Goal: Information Seeking & Learning: Learn about a topic

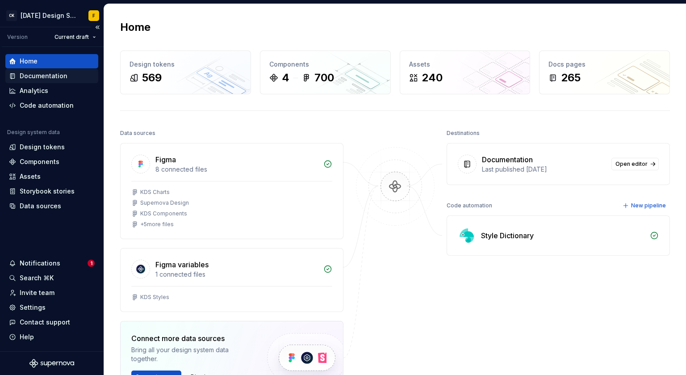
click at [45, 78] on div "Documentation" at bounding box center [44, 75] width 48 height 9
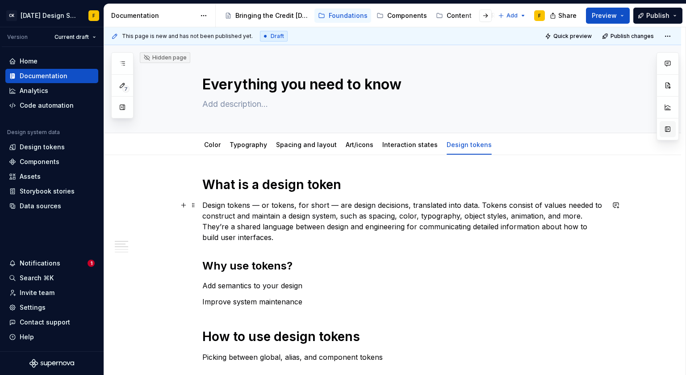
scroll to position [2, 0]
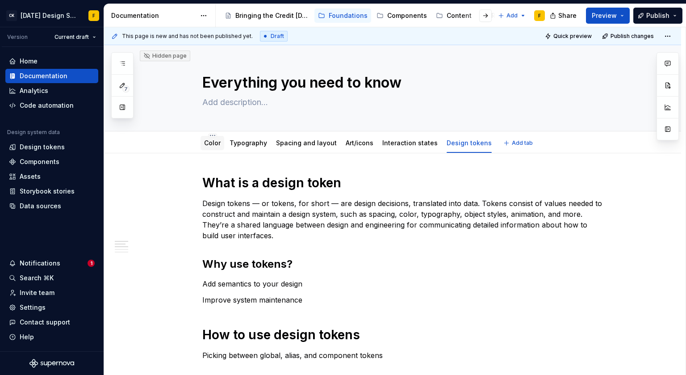
click at [214, 143] on link "Color" at bounding box center [212, 143] width 17 height 8
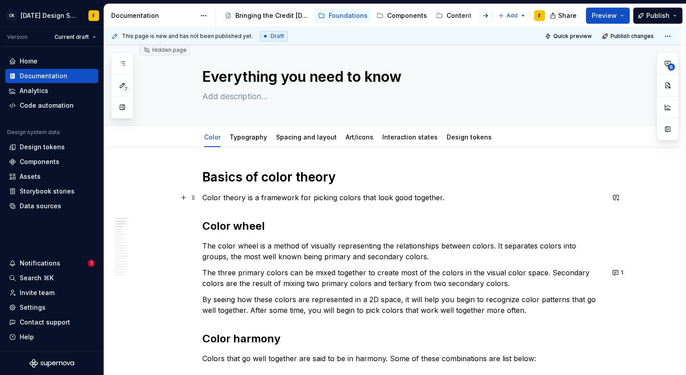
scroll to position [59, 0]
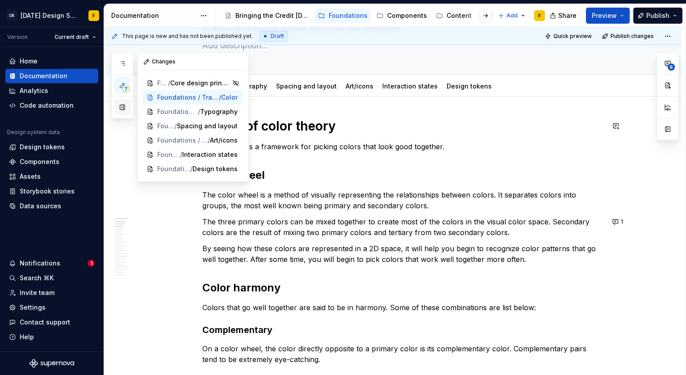
click at [121, 109] on button "button" at bounding box center [122, 107] width 16 height 16
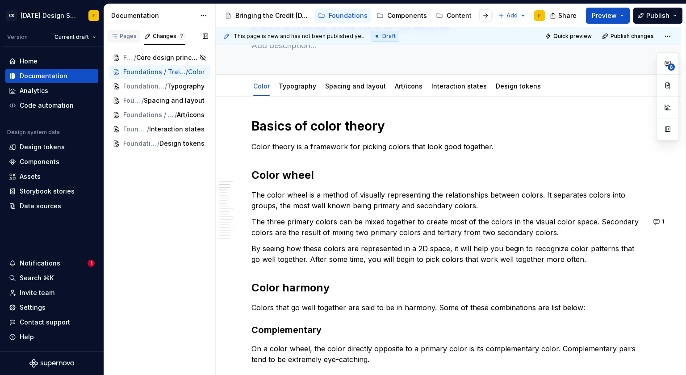
click at [124, 35] on div "Pages" at bounding box center [124, 36] width 26 height 7
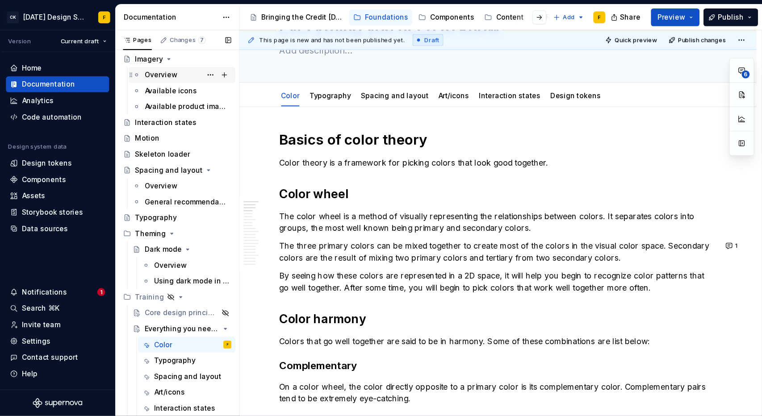
scroll to position [231, 0]
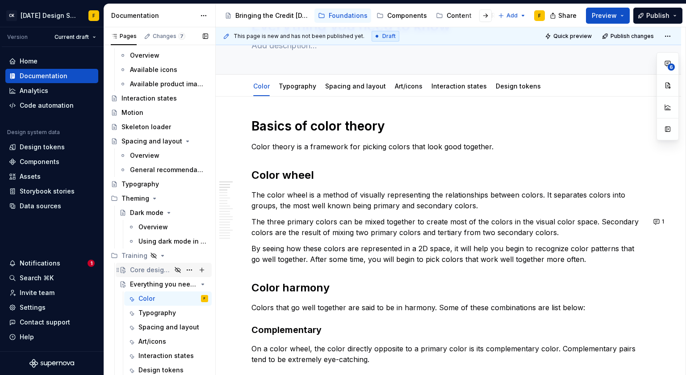
click at [147, 270] on div "Core design principles" at bounding box center [151, 269] width 42 height 9
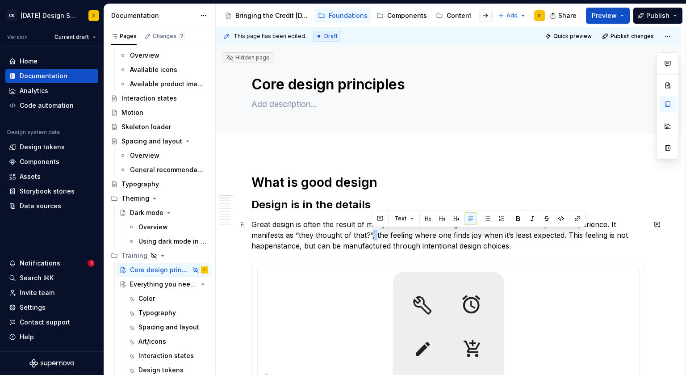
click at [372, 234] on p "Great design is often the result of many small details working in unison to cre…" at bounding box center [448, 235] width 394 height 32
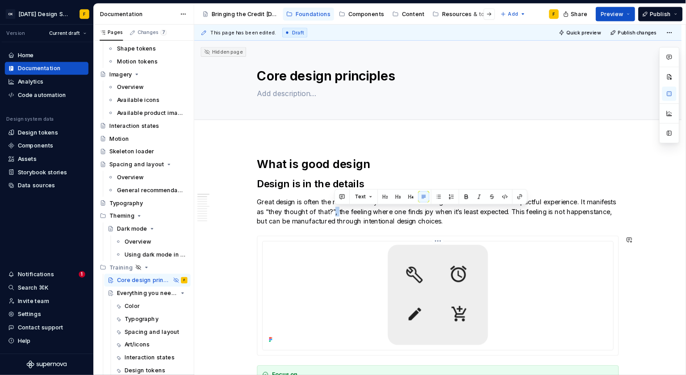
scroll to position [189, 0]
type textarea "*"
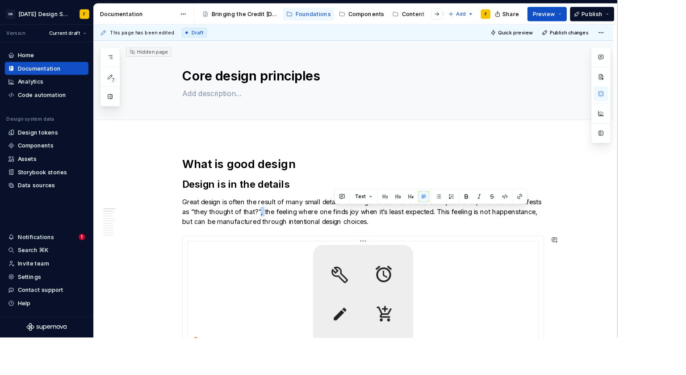
scroll to position [0, 0]
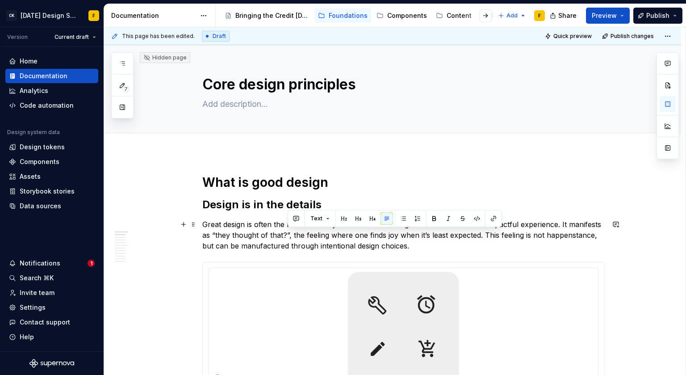
click at [286, 238] on p "Great design is often the result of many small details working in unison to cre…" at bounding box center [403, 235] width 402 height 32
click at [287, 236] on p "Great design is often the result of many small details working in unison to cre…" at bounding box center [403, 235] width 402 height 32
click at [287, 235] on p "Great design is often the result of many small details working in unison to cre…" at bounding box center [403, 235] width 402 height 32
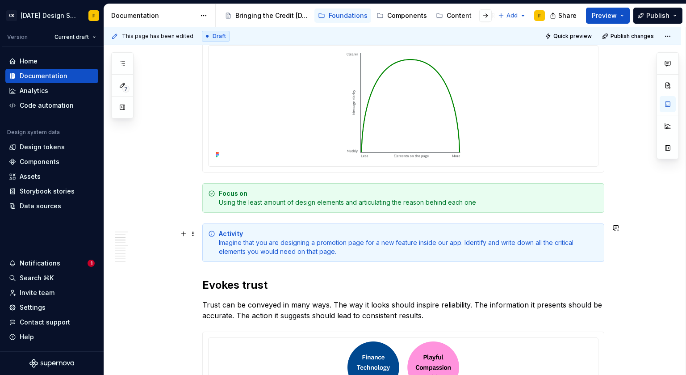
scroll to position [408, 0]
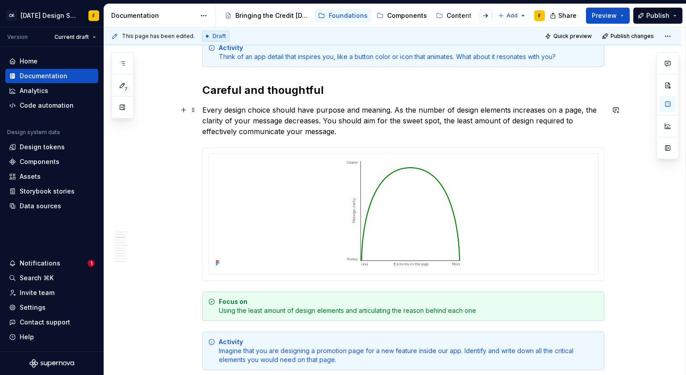
click at [439, 120] on p "Every design choice should have purpose and meaning. As the number of design el…" at bounding box center [403, 121] width 402 height 32
click at [351, 132] on p "Every design choice should have purpose and meaning. As the number of design el…" at bounding box center [403, 121] width 402 height 32
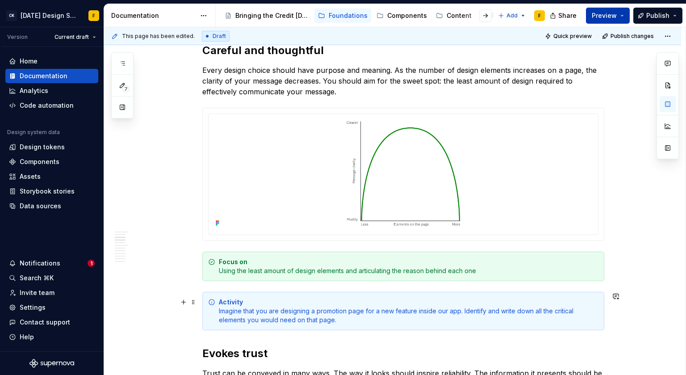
scroll to position [463, 0]
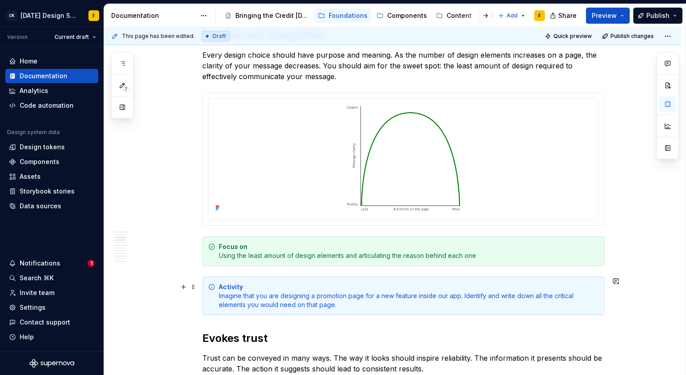
click at [413, 297] on div "Activity Imagine that you are designing a promotion page for a new feature insi…" at bounding box center [409, 295] width 380 height 27
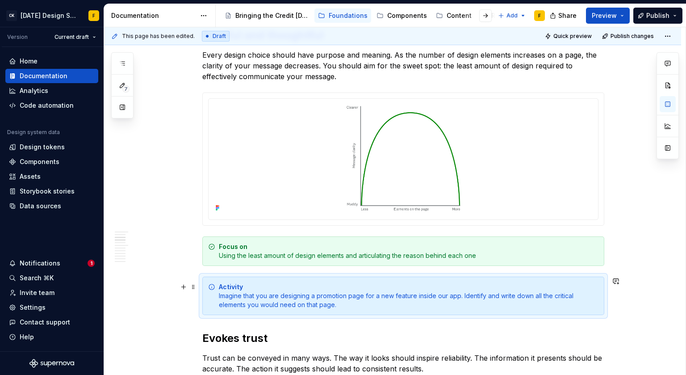
click at [413, 297] on div "Activity Imagine that you are designing a promotion page for a new feature insi…" at bounding box center [409, 295] width 380 height 27
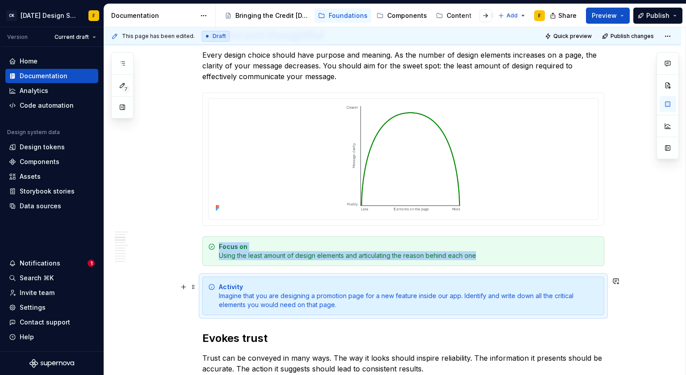
click at [405, 293] on div "Activity Imagine that you are designing a promotion page for a new feature insi…" at bounding box center [409, 295] width 380 height 27
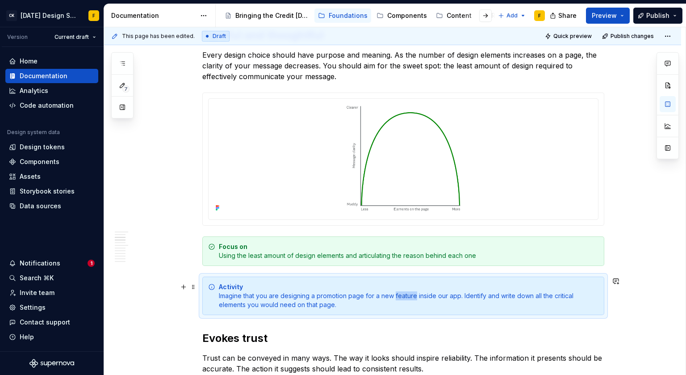
click at [405, 293] on div "Activity Imagine that you are designing a promotion page for a new feature insi…" at bounding box center [409, 295] width 380 height 27
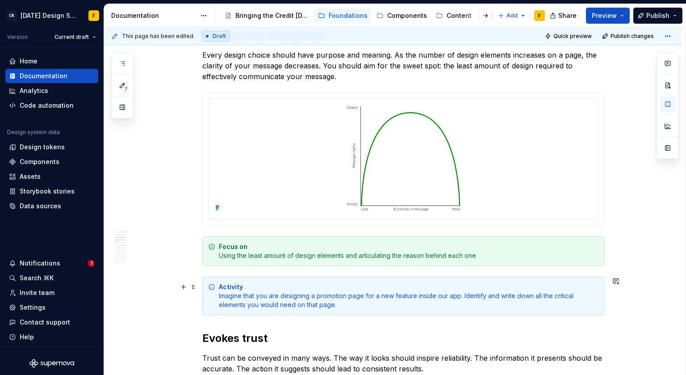
click at [369, 298] on div "Activity Imagine that you are designing a promotion page for a new feature insi…" at bounding box center [409, 295] width 380 height 27
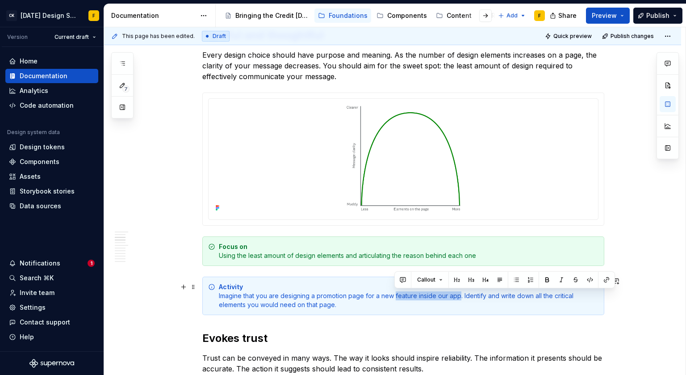
drag, startPoint x: 395, startPoint y: 296, endPoint x: 458, endPoint y: 296, distance: 63.4
click at [458, 296] on div "Activity Imagine that you are designing a promotion page for a new feature insi…" at bounding box center [409, 295] width 380 height 27
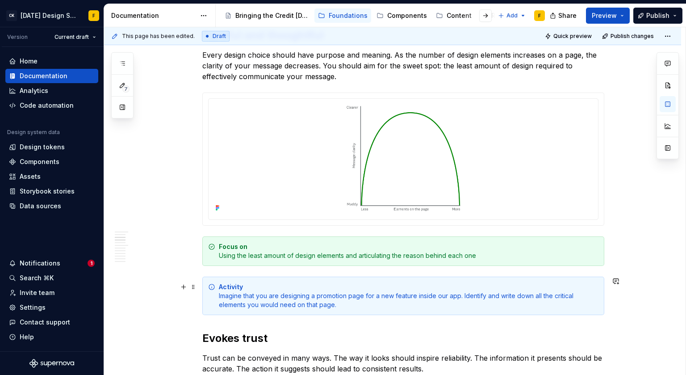
click at [373, 297] on div "Activity Imagine that you are designing a promotion page for a new feature insi…" at bounding box center [409, 295] width 380 height 27
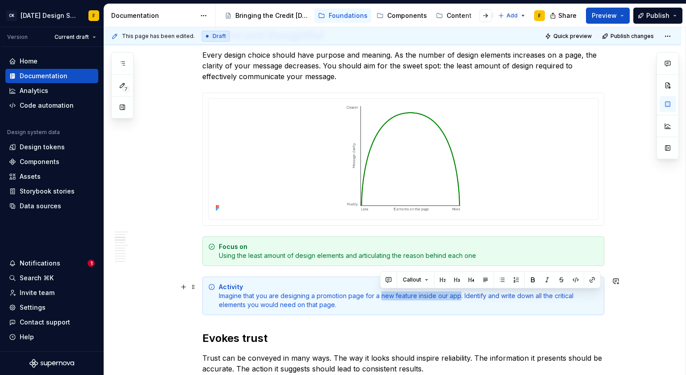
drag, startPoint x: 381, startPoint y: 295, endPoint x: 459, endPoint y: 296, distance: 78.6
click at [459, 296] on div "Activity Imagine that you are designing a promotion page for a new feature insi…" at bounding box center [409, 295] width 380 height 27
click at [419, 299] on div "Activity Imagine that you are designing a promotion page for a new feature insi…" at bounding box center [409, 295] width 380 height 27
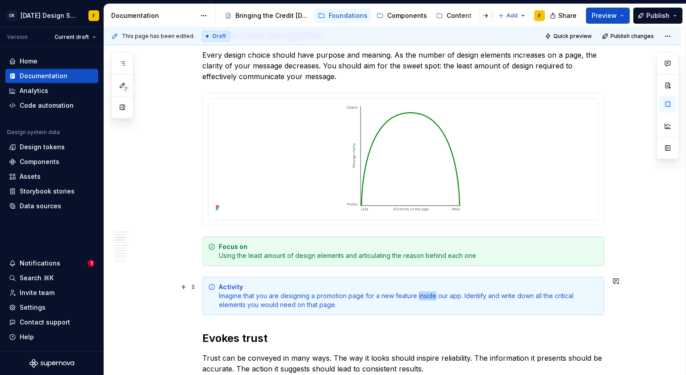
click at [419, 299] on div "Activity Imagine that you are designing a promotion page for a new feature insi…" at bounding box center [409, 295] width 380 height 27
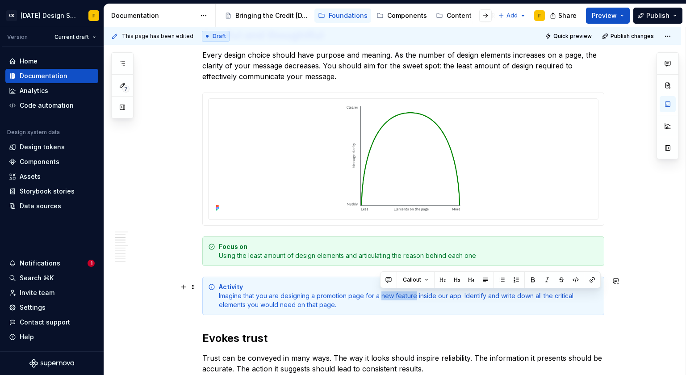
drag, startPoint x: 380, startPoint y: 297, endPoint x: 415, endPoint y: 299, distance: 34.4
click at [415, 299] on div "Activity Imagine that you are designing a promotion page for a new feature insi…" at bounding box center [409, 295] width 380 height 27
click at [410, 298] on div "Activity Imagine that you are designing a promotion page for a new feature insi…" at bounding box center [409, 295] width 380 height 27
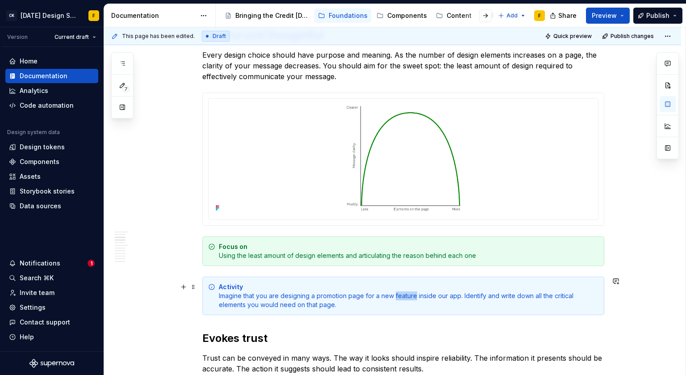
click at [410, 298] on div "Activity Imagine that you are designing a promotion page for a new feature insi…" at bounding box center [409, 295] width 380 height 27
click at [394, 295] on div "Activity Imagine that you are designing a promotion page for a new feature insi…" at bounding box center [409, 295] width 380 height 27
click at [251, 295] on div "Activity Imagine that you are designing a promotion page for a new goal tracker…" at bounding box center [409, 295] width 380 height 27
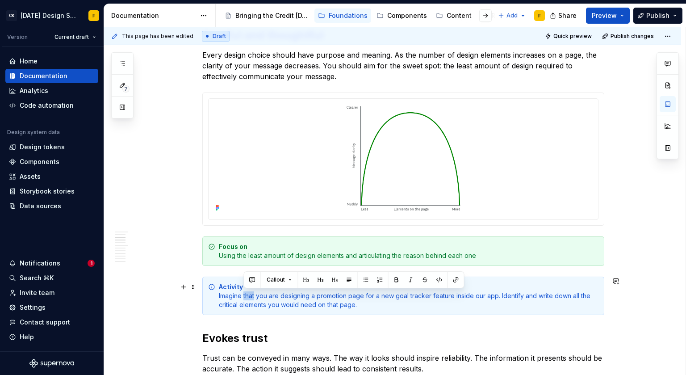
click at [251, 295] on div "Activity Imagine that you are designing a promotion page for a new goal tracker…" at bounding box center [409, 295] width 380 height 27
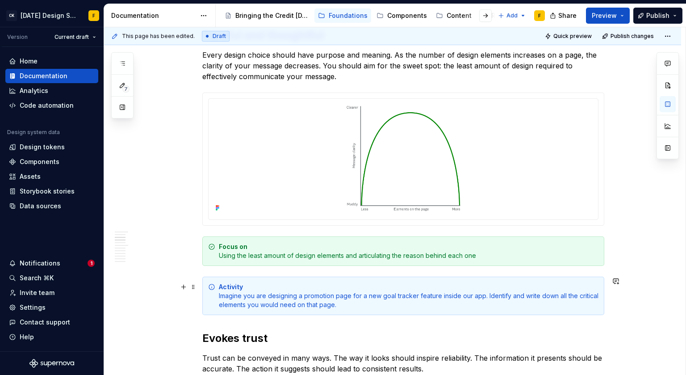
click at [318, 297] on div "Activity Imagine you are designing a promotion page for a new goal tracker feat…" at bounding box center [409, 295] width 380 height 27
click at [244, 297] on div "Activity Imagine you are designing a promotion page for a new goal tracker feat…" at bounding box center [409, 295] width 380 height 27
click at [249, 296] on div "Activity Imagine that you are designing a promotion page for a new goal tracker…" at bounding box center [409, 295] width 380 height 27
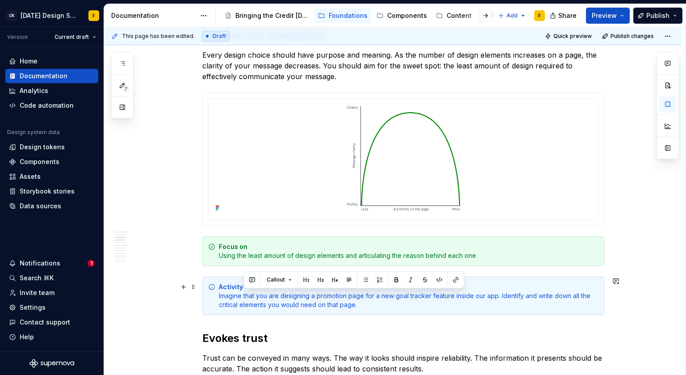
click at [298, 302] on div "Activity Imagine that you are designing a promotion page for a new goal tracker…" at bounding box center [409, 295] width 380 height 27
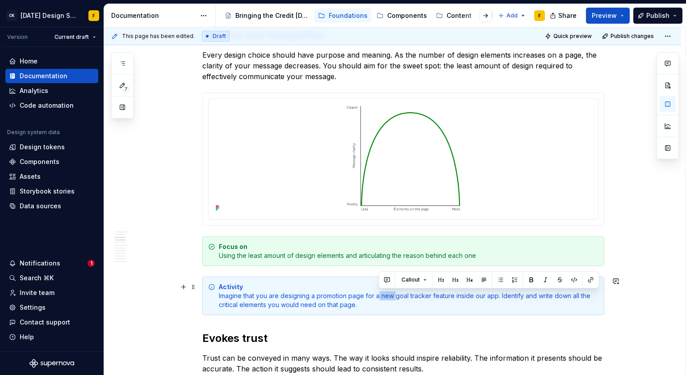
drag, startPoint x: 395, startPoint y: 295, endPoint x: 379, endPoint y: 295, distance: 16.1
click at [379, 295] on div "Activity Imagine that you are designing a promotion page for a new goal tracker…" at bounding box center [409, 295] width 380 height 27
drag, startPoint x: 381, startPoint y: 296, endPoint x: 441, endPoint y: 295, distance: 60.8
click at [441, 295] on div "Activity Imagine that you are designing a promotion page for a financial goal t…" at bounding box center [409, 295] width 380 height 27
click at [452, 296] on div "Activity Imagine that you are designing a promotion page for a financial goal t…" at bounding box center [409, 295] width 380 height 27
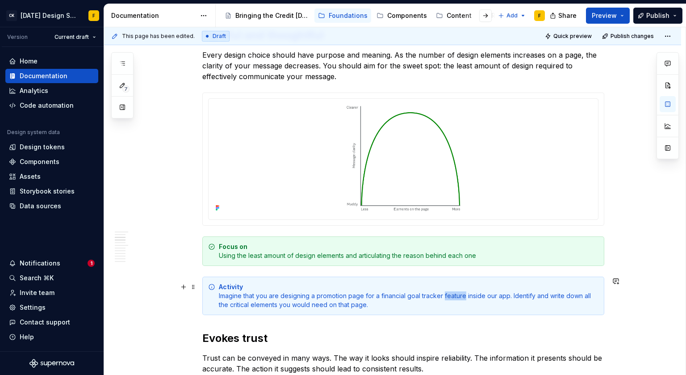
click at [452, 296] on div "Activity Imagine that you are designing a promotion page for a financial goal t…" at bounding box center [409, 295] width 380 height 27
click at [388, 294] on div "Activity Imagine that you are designing a promotion page for a financial goal t…" at bounding box center [409, 295] width 380 height 27
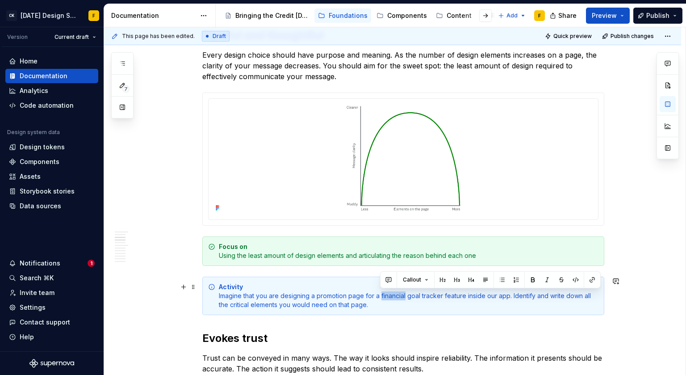
click at [388, 294] on div "Activity Imagine that you are designing a promotion page for a financial goal t…" at bounding box center [409, 295] width 380 height 27
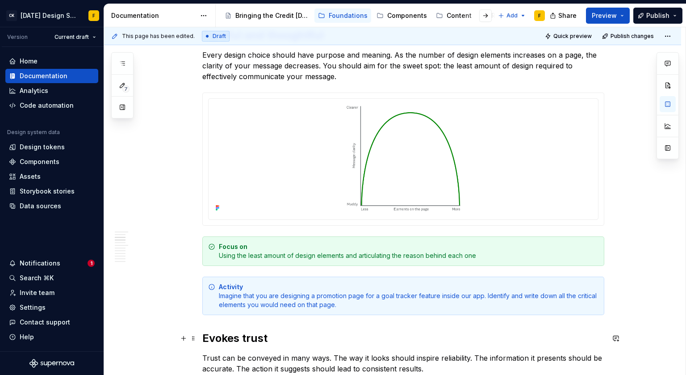
click at [314, 341] on h2 "Evokes trust" at bounding box center [403, 338] width 402 height 14
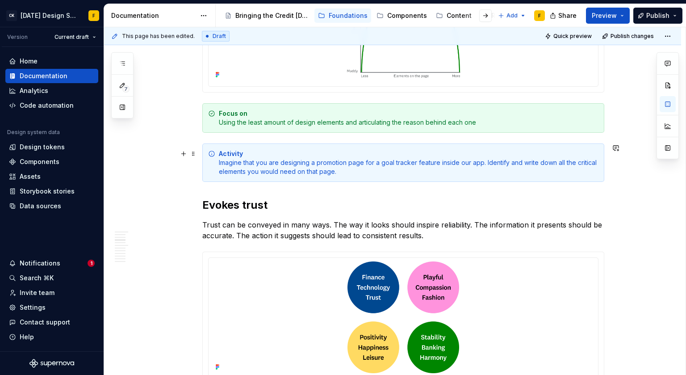
scroll to position [665, 0]
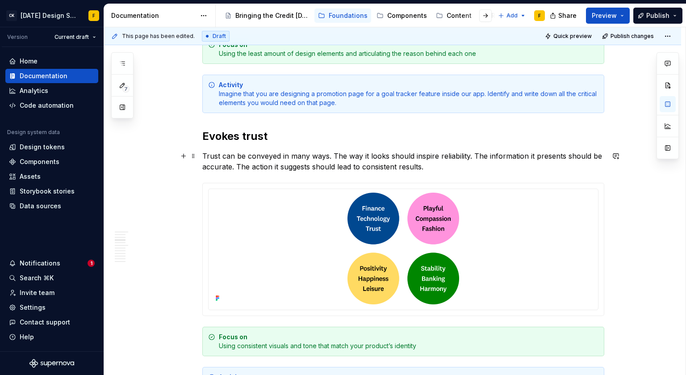
click at [258, 156] on p "Trust can be conveyed in many ways. The way it looks should inspire reliability…" at bounding box center [403, 161] width 402 height 21
click at [451, 157] on p "Trust can be built in many ways. The way it looks should inspire reliability. T…" at bounding box center [403, 161] width 402 height 21
click at [235, 167] on p "Trust can be built in many ways. The way it looks should inspire reliability, t…" at bounding box center [403, 161] width 402 height 21
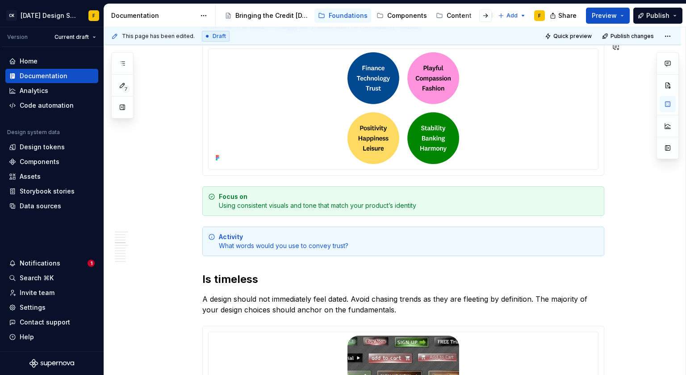
scroll to position [882, 0]
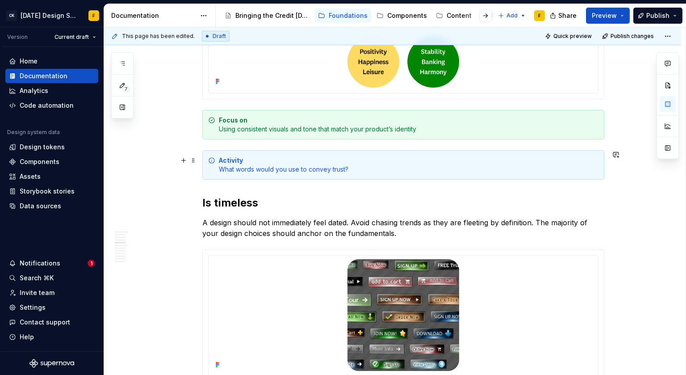
click at [254, 169] on div "Activity What words would you use to convey trust?" at bounding box center [409, 165] width 380 height 18
click at [256, 169] on div "Activity What words would you use to convey trust?" at bounding box center [409, 165] width 380 height 18
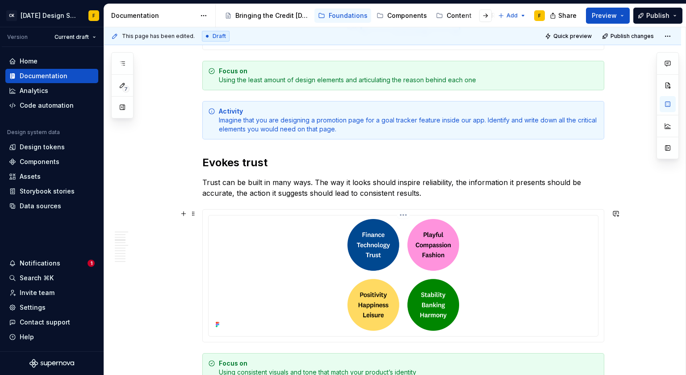
scroll to position [662, 0]
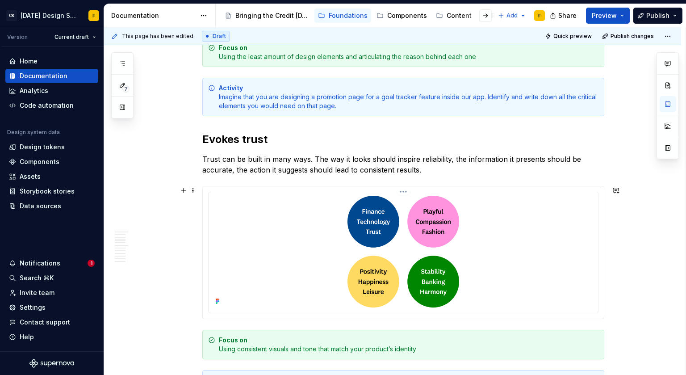
click at [405, 192] on html "CK [DATE] Design System F Version Current draft Home Documentation Analytics Co…" at bounding box center [343, 187] width 686 height 375
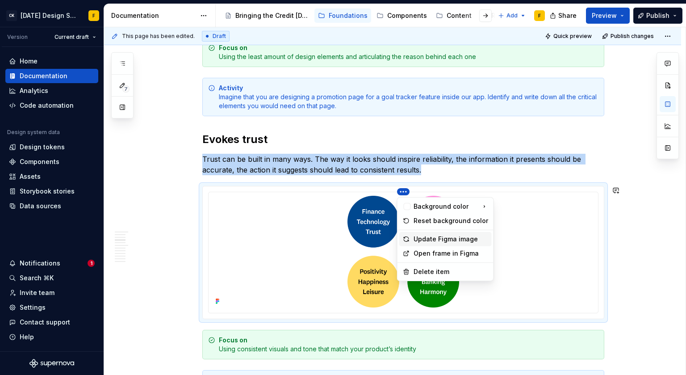
click at [425, 241] on div "Update Figma image" at bounding box center [451, 239] width 75 height 9
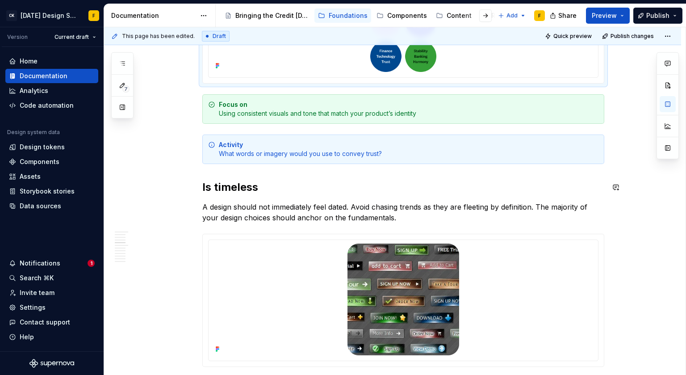
scroll to position [942, 0]
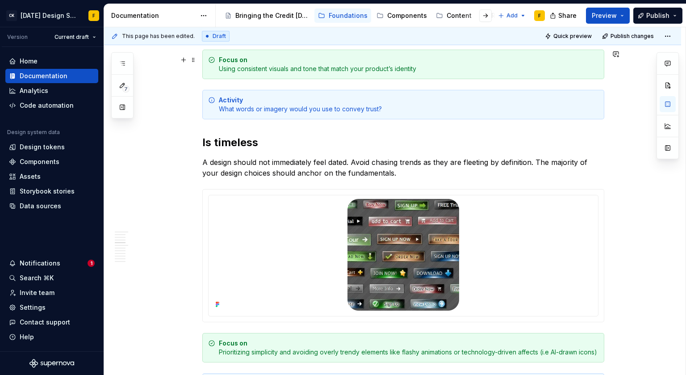
click at [215, 141] on h2 "Is timeless" at bounding box center [403, 142] width 402 height 14
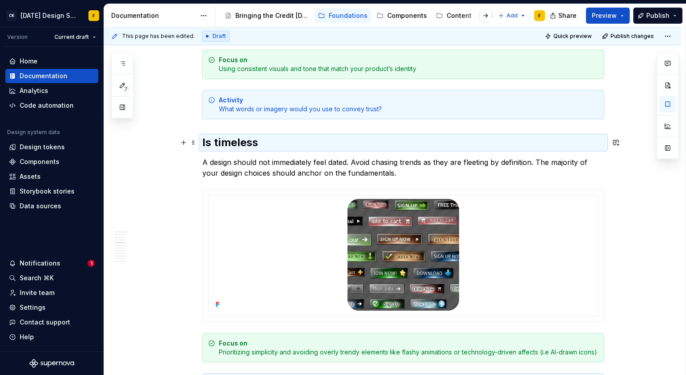
click at [215, 141] on h2 "Is timeless" at bounding box center [403, 142] width 402 height 14
click at [218, 142] on h2 "Is timeless" at bounding box center [403, 142] width 402 height 14
click at [218, 141] on h2 "Is timeless" at bounding box center [403, 142] width 402 height 14
click at [216, 140] on h2 "Is timeless" at bounding box center [403, 142] width 402 height 14
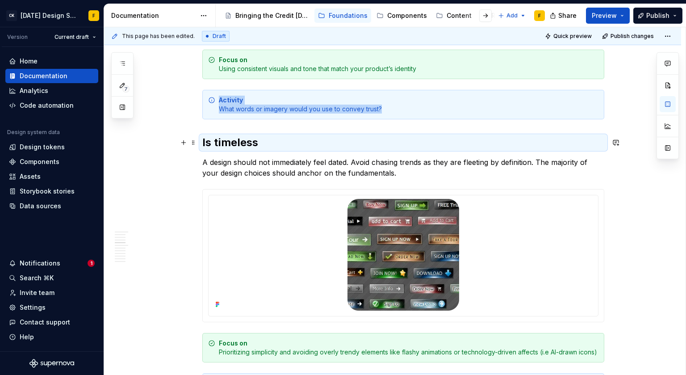
click at [216, 140] on h2 "Is timeless" at bounding box center [403, 142] width 402 height 14
click at [237, 167] on p "A design should not immediately feel dated. Avoid chasing trends as they are fl…" at bounding box center [403, 167] width 402 height 21
click at [240, 168] on p "A design should not immediately feel dated. Avoid chasing trends as they are fl…" at bounding box center [403, 167] width 402 height 21
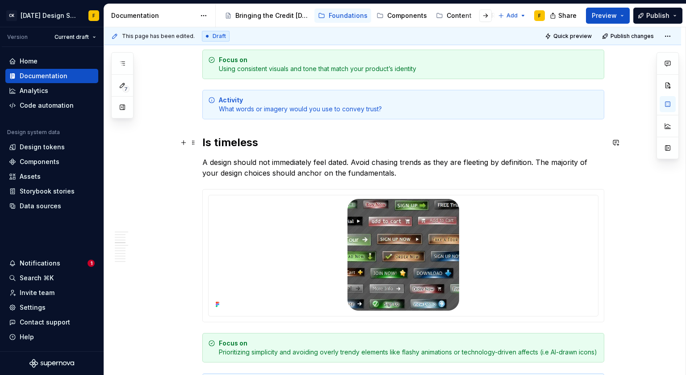
click at [236, 144] on h2 "Is timeless" at bounding box center [403, 142] width 402 height 14
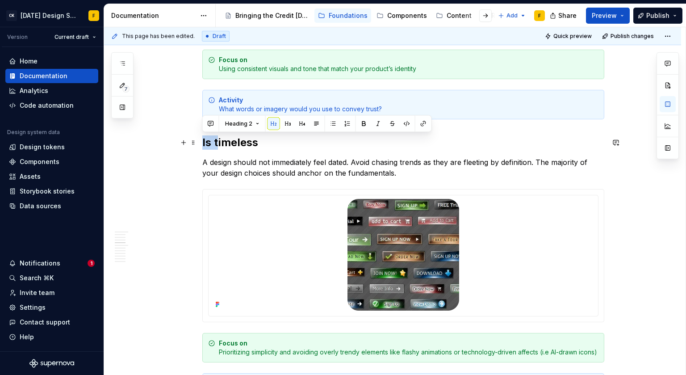
drag, startPoint x: 216, startPoint y: 142, endPoint x: 197, endPoint y: 143, distance: 19.2
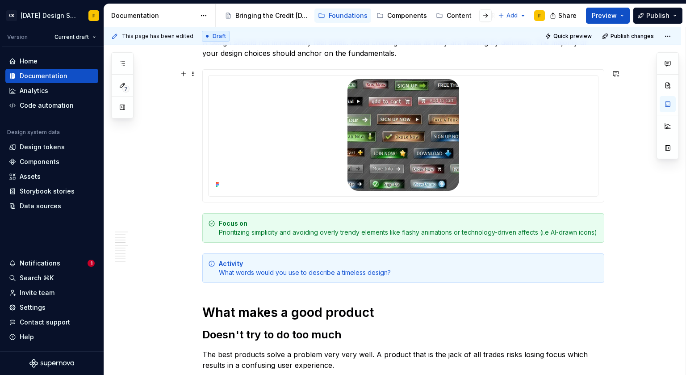
scroll to position [1074, 0]
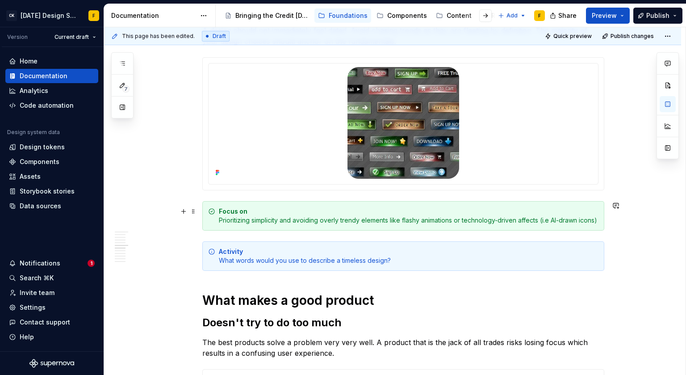
click at [552, 218] on div "Focus on Prioritizing simplicity and avoiding overly trendy elements like flash…" at bounding box center [409, 216] width 380 height 18
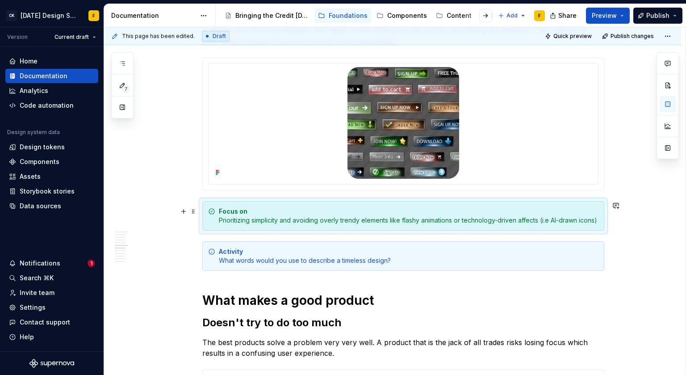
click at [552, 218] on div "Focus on Prioritizing simplicity and avoiding overly trendy elements like flash…" at bounding box center [409, 216] width 380 height 18
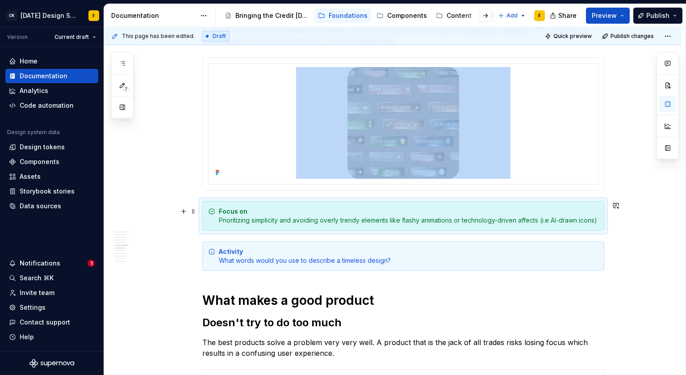
click at [550, 221] on div "Focus on Prioritizing simplicity and avoiding overly trendy elements like flash…" at bounding box center [409, 216] width 380 height 18
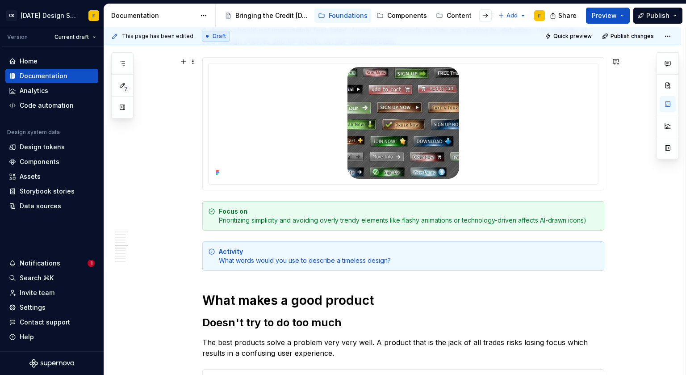
click at [544, 223] on div "Focus on Prioritizing simplicity and avoiding overly trendy elements like flash…" at bounding box center [409, 216] width 380 height 18
click at [540, 220] on div "Focus on Prioritizing simplicity and avoiding overly trendy elements like flash…" at bounding box center [409, 216] width 380 height 18
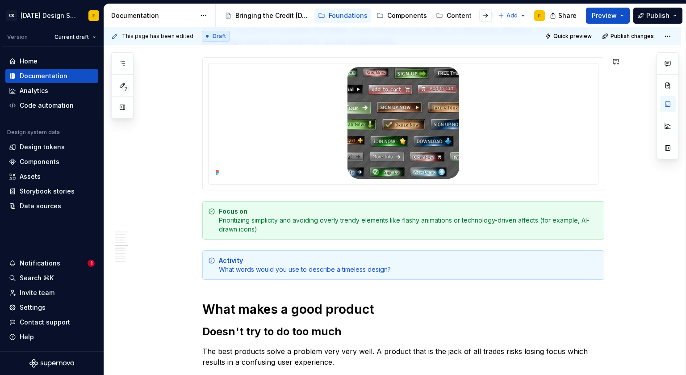
click at [308, 269] on div "Activity What words would you use to describe a timeless design?" at bounding box center [409, 265] width 380 height 18
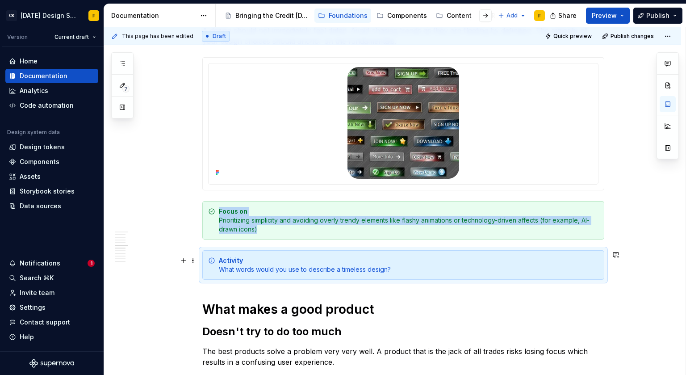
click at [308, 269] on div "Activity What words would you use to describe a timeless design?" at bounding box center [409, 265] width 380 height 18
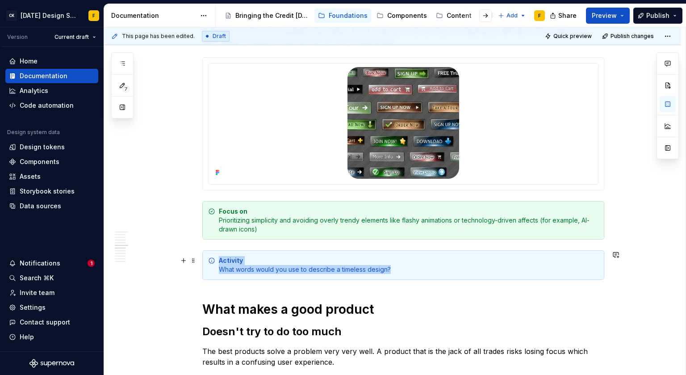
click at [308, 269] on div "Activity What words would you use to describe a timeless design?" at bounding box center [409, 265] width 380 height 18
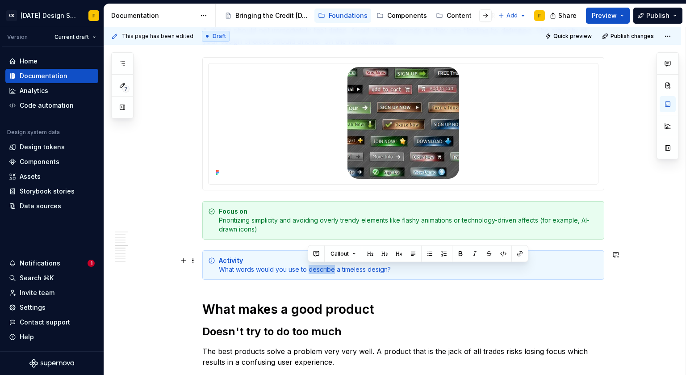
click at [308, 269] on div "Activity What words would you use to describe a timeless design?" at bounding box center [409, 265] width 380 height 18
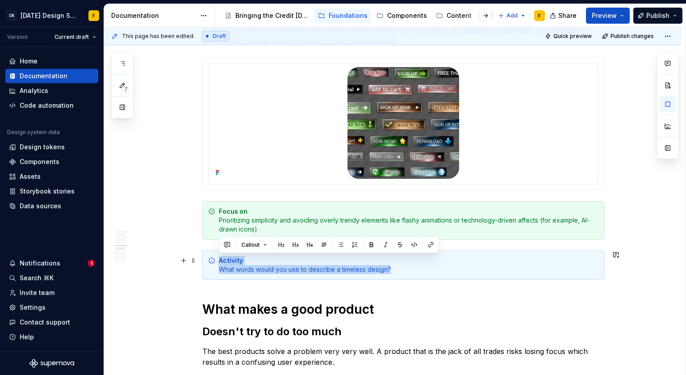
click at [339, 268] on div "Activity What words would you use to describe a timeless design?" at bounding box center [409, 265] width 380 height 18
drag, startPoint x: 390, startPoint y: 272, endPoint x: 220, endPoint y: 271, distance: 170.2
click at [220, 271] on div "Activity What words would you use to describe a timeless design?" at bounding box center [409, 265] width 380 height 18
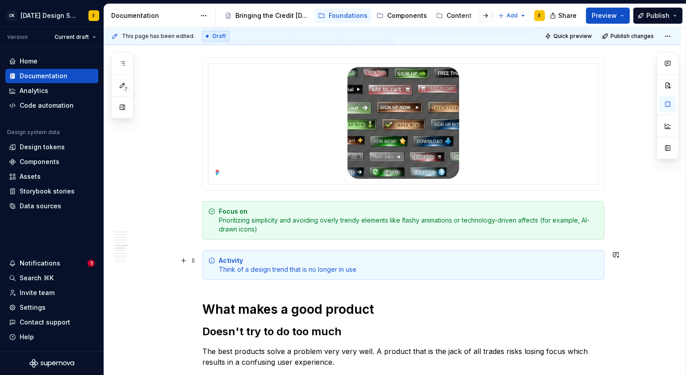
click at [353, 269] on div "Activity Think of a design trend that is no longer in use" at bounding box center [409, 265] width 380 height 18
click at [357, 270] on div "Activity Think of a design trend that is no longer in use" at bounding box center [409, 265] width 380 height 18
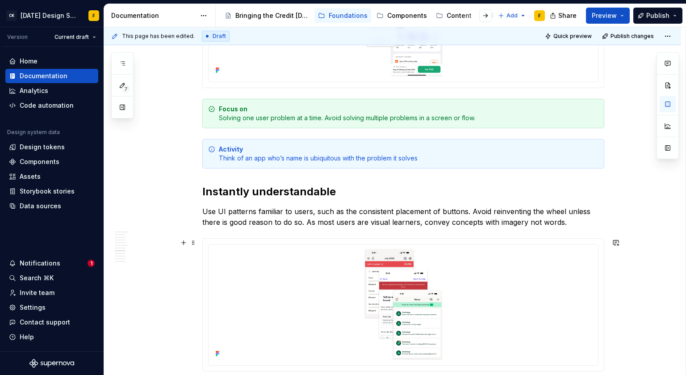
scroll to position [1483, 0]
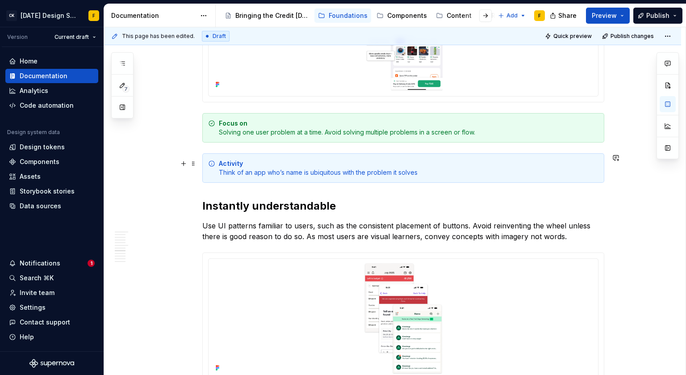
click at [270, 171] on div "Activity Think of an app who’s name is ubiquitous with the problem it solves" at bounding box center [409, 168] width 380 height 18
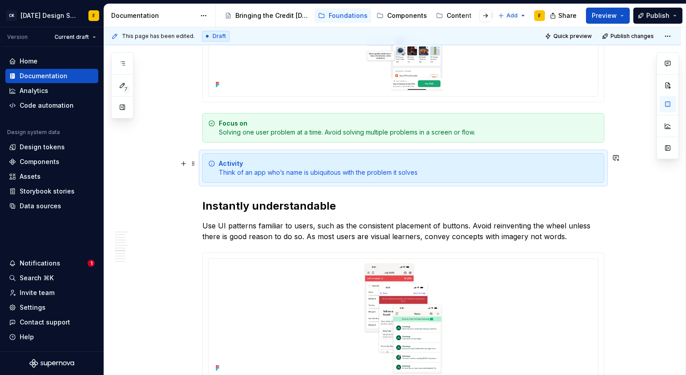
click at [270, 171] on div "Activity Think of an app who’s name is ubiquitous with the problem it solves" at bounding box center [409, 168] width 380 height 18
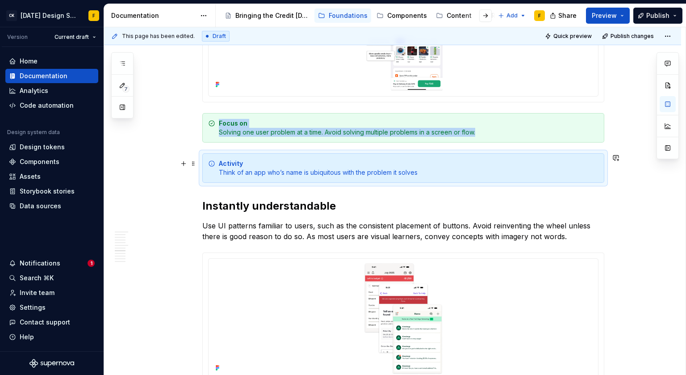
click at [277, 173] on div "Activity Think of an app who’s name is ubiquitous with the problem it solves" at bounding box center [409, 168] width 380 height 18
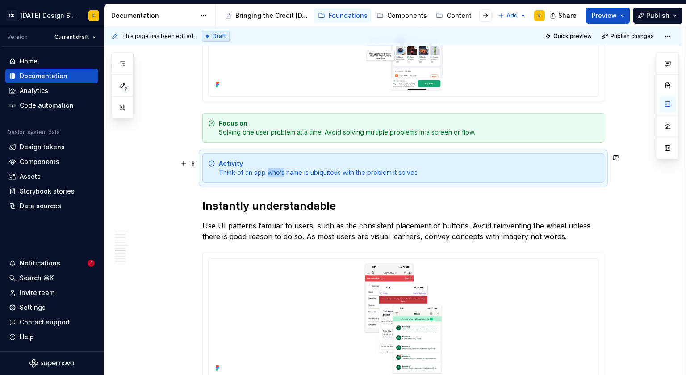
click at [277, 173] on div "Activity Think of an app who’s name is ubiquitous with the problem it solves" at bounding box center [409, 168] width 380 height 18
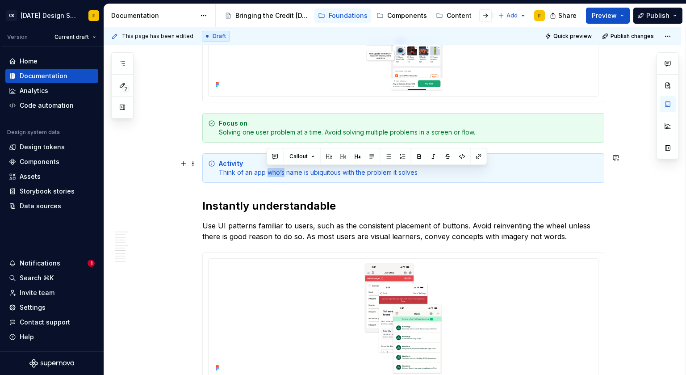
click at [280, 172] on div "Activity Think of an app who’s name is ubiquitous with the problem it solves" at bounding box center [409, 168] width 380 height 18
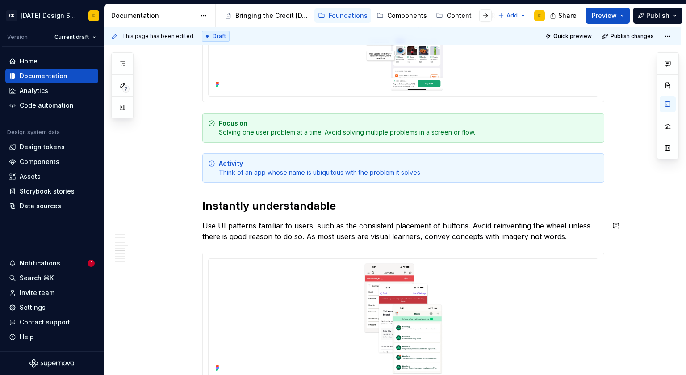
click at [325, 218] on div "What is good design Design is in the details Great design is often the result o…" at bounding box center [403, 160] width 402 height 2936
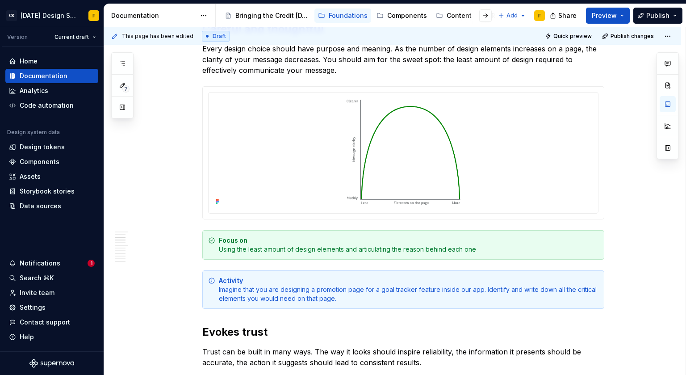
scroll to position [0, 0]
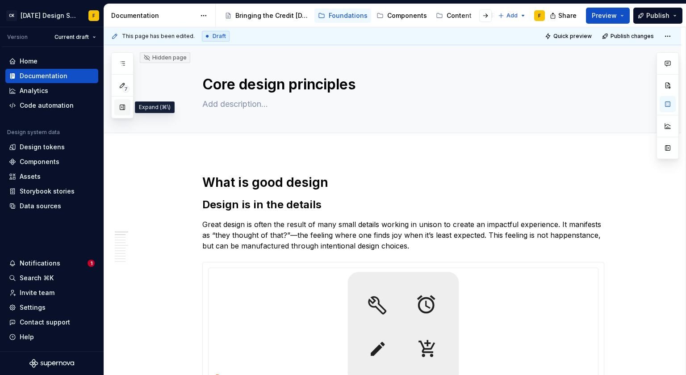
click at [123, 108] on button "button" at bounding box center [122, 107] width 16 height 16
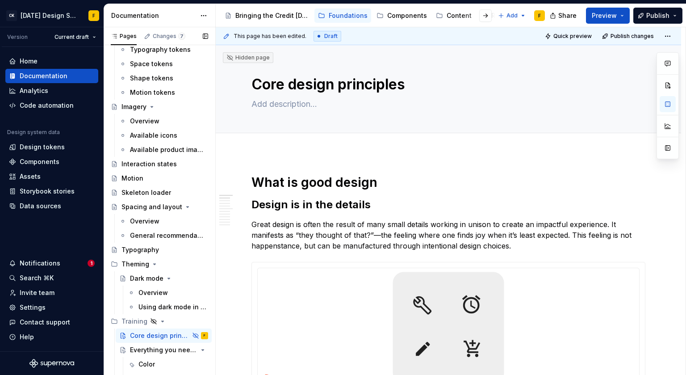
scroll to position [231, 0]
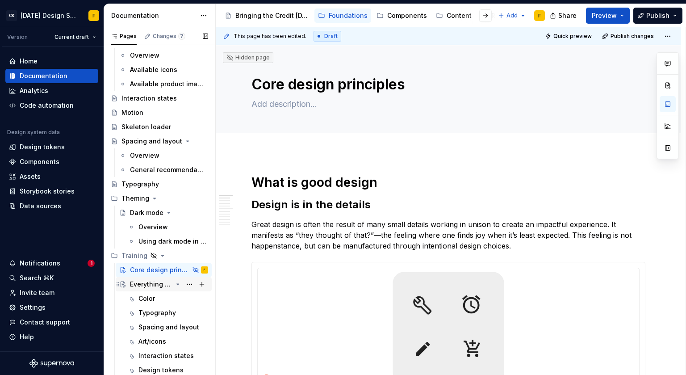
click at [138, 284] on div "Everything you need to know" at bounding box center [151, 284] width 42 height 9
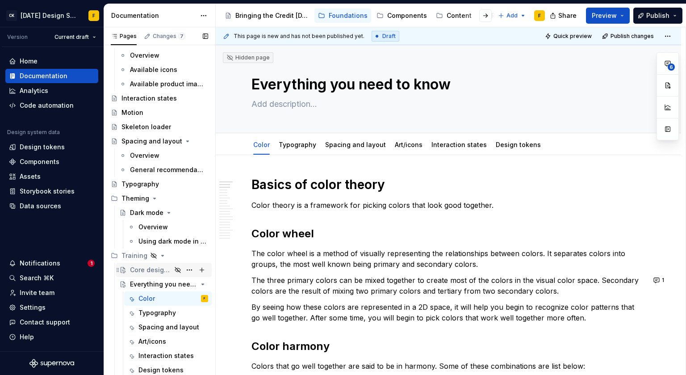
click at [140, 272] on div "Core design principles" at bounding box center [151, 269] width 42 height 9
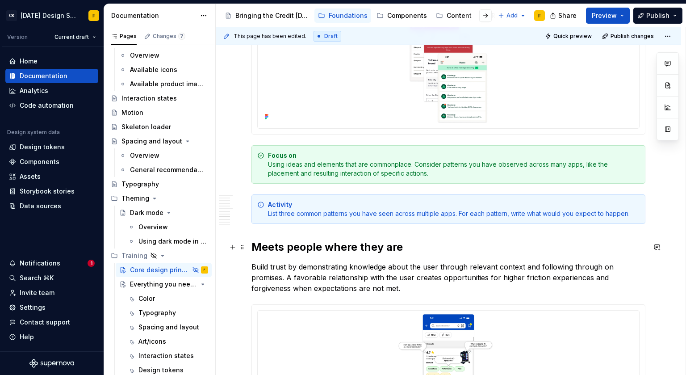
scroll to position [1692, 0]
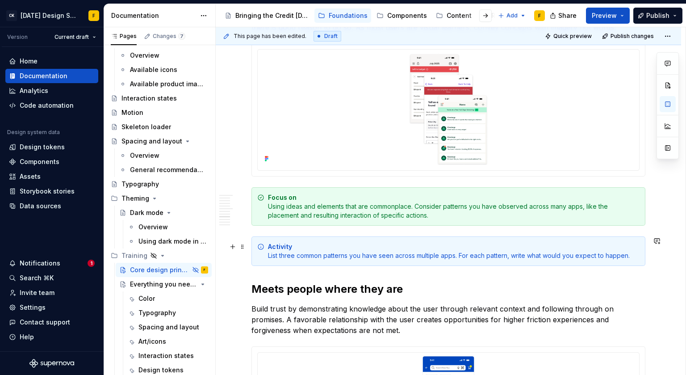
click at [415, 256] on div "Activity List three common patterns you have seen across multiple apps. For eac…" at bounding box center [454, 251] width 372 height 18
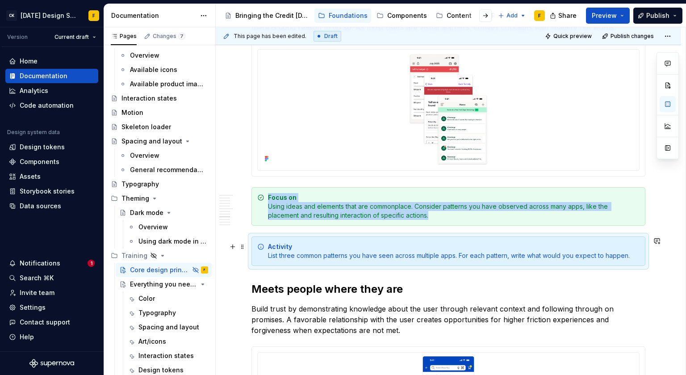
click at [507, 255] on div "Activity List three common patterns you have seen across multiple apps. For eac…" at bounding box center [454, 251] width 372 height 18
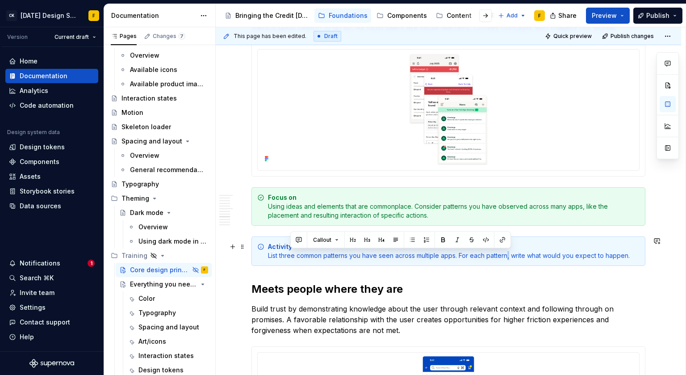
click at [507, 255] on div "Activity List three common patterns you have seen across multiple apps. For eac…" at bounding box center [454, 251] width 372 height 18
click at [632, 256] on div "Activity List three common patterns you have seen across multiple apps. For eac…" at bounding box center [454, 251] width 372 height 18
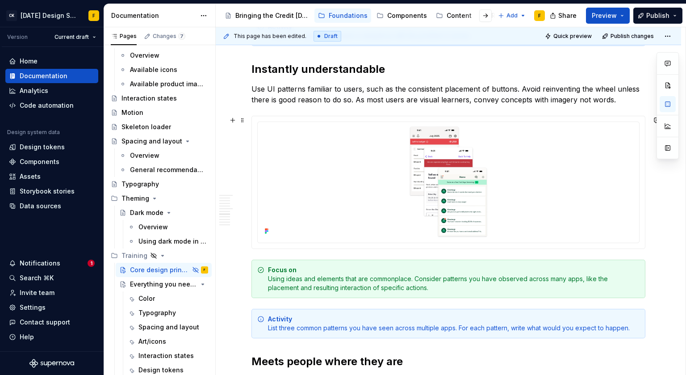
scroll to position [1585, 0]
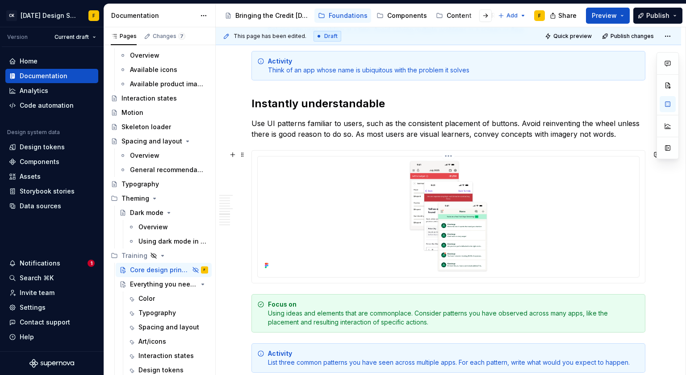
click at [449, 155] on html "CK [DATE] Design System F Version Current draft Home Documentation Analytics Co…" at bounding box center [343, 187] width 686 height 375
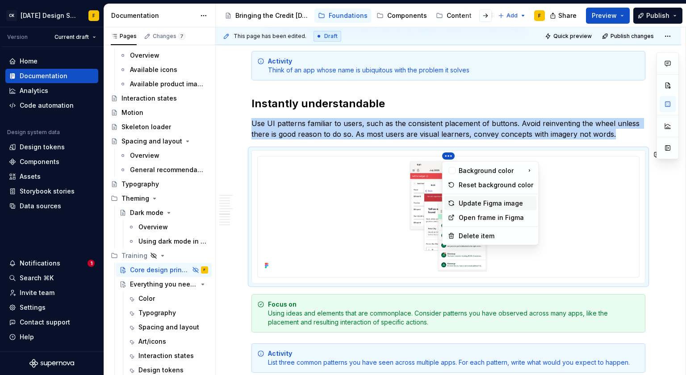
click at [481, 202] on div "Update Figma image" at bounding box center [496, 203] width 75 height 9
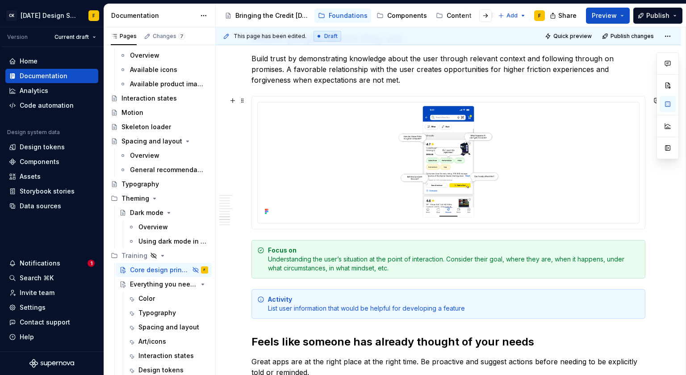
scroll to position [1942, 0]
type textarea "*"
click at [444, 307] on div "Activity List user information that would be helpful for developing a feature" at bounding box center [454, 304] width 372 height 18
click at [440, 310] on div "Activity List user information that would be helpful for developing a feature" at bounding box center [454, 304] width 372 height 18
click at [442, 310] on div "Activity List user information that would be helpful for developing a feature" at bounding box center [454, 304] width 372 height 18
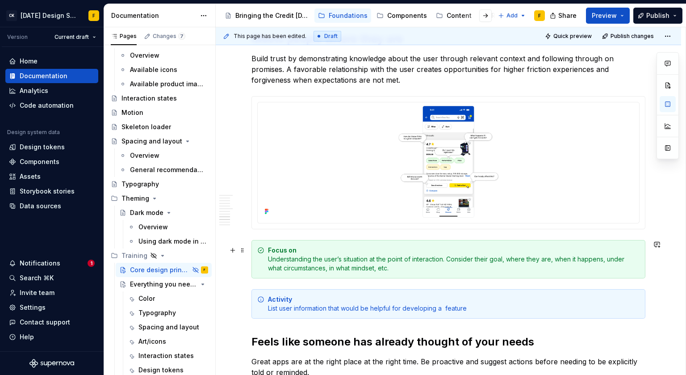
click at [449, 258] on div "Focus on Understanding the user’s situation at the point of interaction. Consid…" at bounding box center [454, 259] width 372 height 27
click at [443, 304] on div "Activity List user information that would be helpful for developing a feature" at bounding box center [454, 304] width 372 height 18
click at [147, 286] on div "Everything you need to know" at bounding box center [151, 284] width 42 height 9
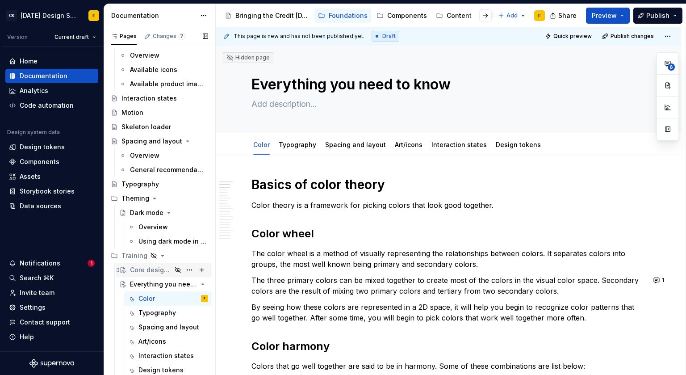
click at [147, 270] on div "Core design principles" at bounding box center [151, 269] width 42 height 9
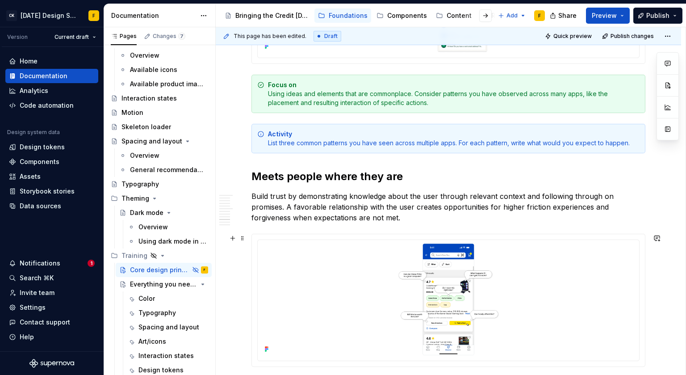
scroll to position [2041, 0]
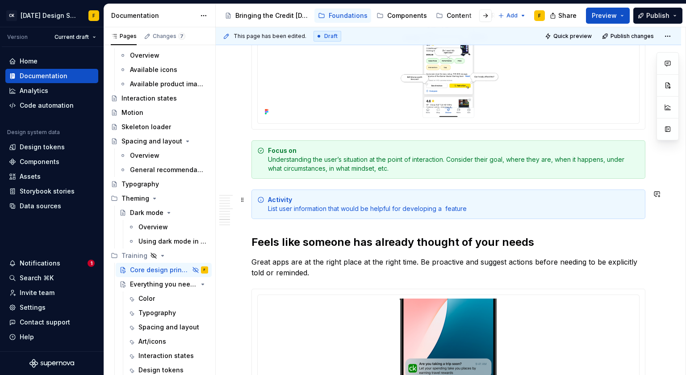
type textarea "*"
click at [444, 208] on div "Activity List user information that would be helpful for developing a feature" at bounding box center [454, 204] width 372 height 18
click at [523, 209] on div "Activity List user information that would be helpful for developing a virtual c…" at bounding box center [454, 204] width 372 height 18
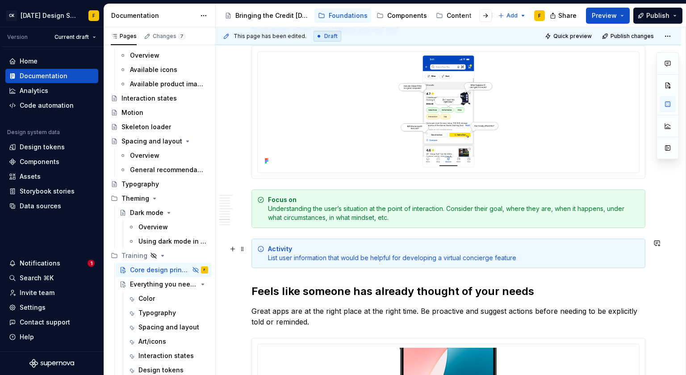
scroll to position [1963, 0]
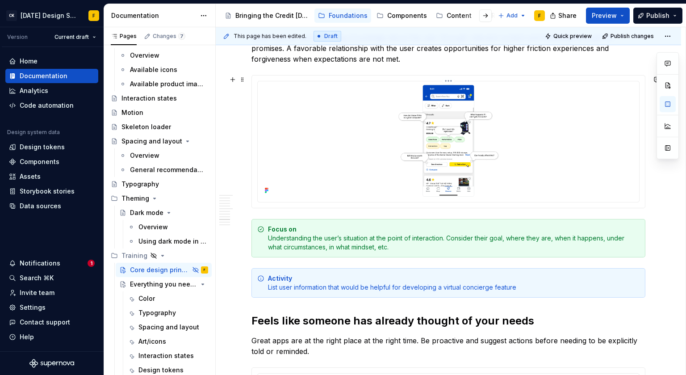
click at [446, 81] on html "CK [DATE] Design System F Version Current draft Home Documentation Analytics Co…" at bounding box center [343, 187] width 686 height 375
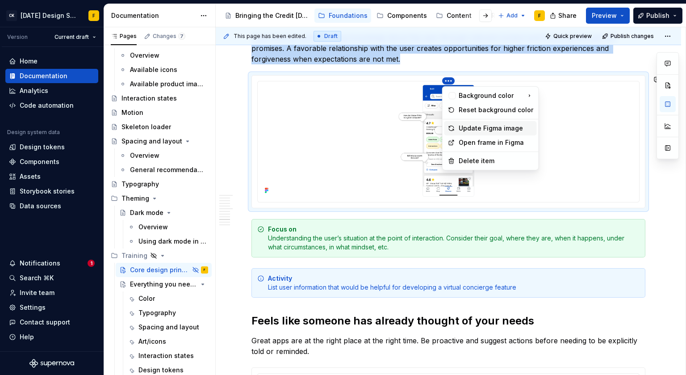
click at [486, 130] on div "Update Figma image" at bounding box center [496, 128] width 75 height 9
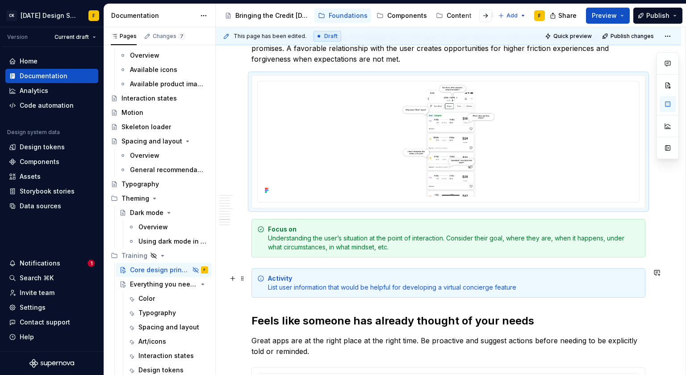
click at [392, 286] on div "Activity List user information that would be helpful for developing a virtual c…" at bounding box center [454, 283] width 372 height 18
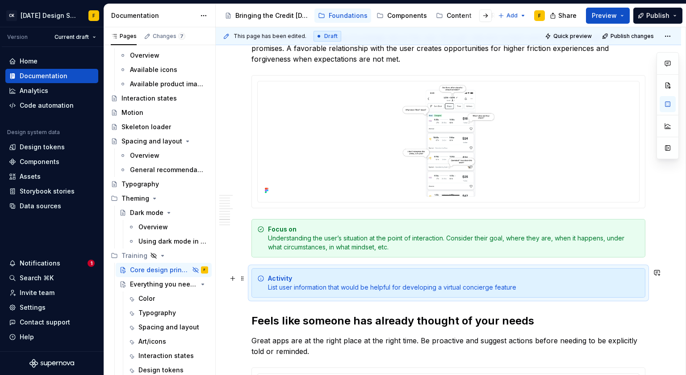
click at [392, 286] on div "Activity List user information that would be helpful for developing a virtual c…" at bounding box center [454, 283] width 372 height 18
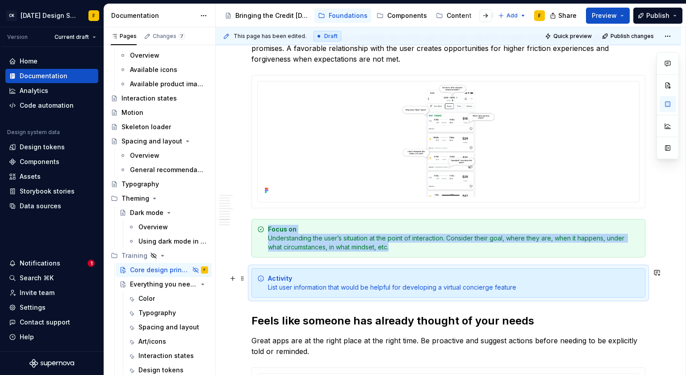
click at [392, 286] on div "Activity List user information that would be helpful for developing a virtual c…" at bounding box center [454, 283] width 372 height 18
click at [441, 290] on div "Activity List user information that would be helpful for developing a virtual c…" at bounding box center [454, 283] width 372 height 18
click at [519, 288] on div "Activity List user information that would be helpful for developing a virtual c…" at bounding box center [454, 283] width 372 height 18
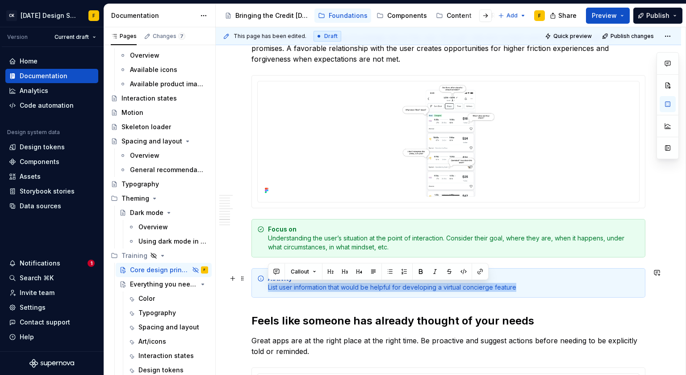
drag, startPoint x: 518, startPoint y: 286, endPoint x: 265, endPoint y: 285, distance: 252.8
click at [265, 285] on div "Activity List user information that would be helpful for developing a virtual c…" at bounding box center [448, 282] width 394 height 29
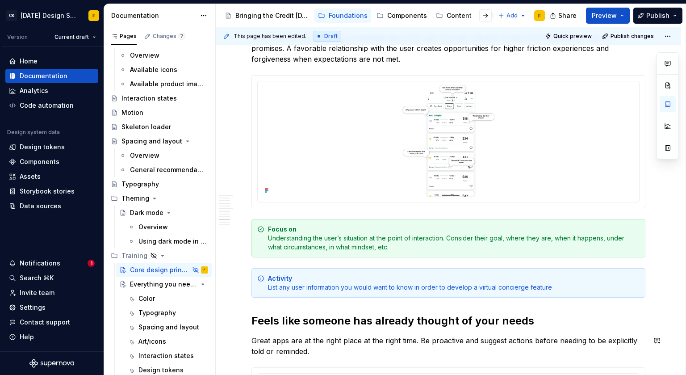
click at [450, 82] on html "CK [DATE] Design System F Version Current draft Home Documentation Analytics Co…" at bounding box center [343, 187] width 686 height 375
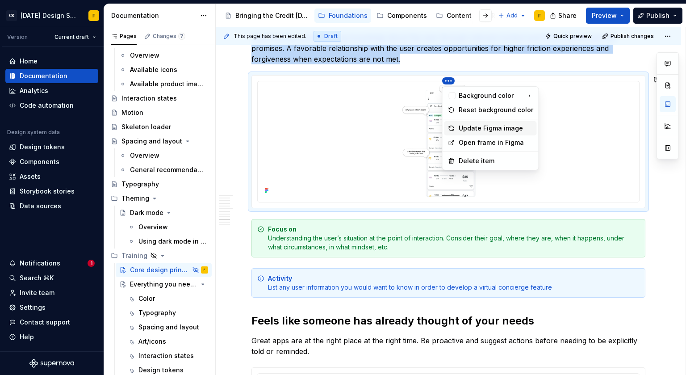
click at [470, 129] on div "Update Figma image" at bounding box center [496, 128] width 75 height 9
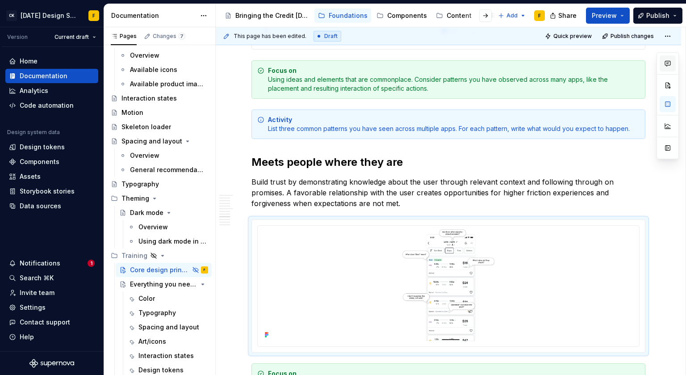
scroll to position [1819, 0]
click at [272, 161] on h2 "Meets people where they are" at bounding box center [448, 161] width 394 height 14
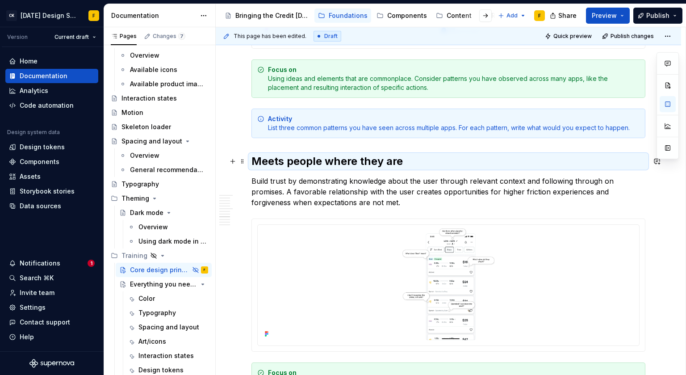
click at [272, 161] on h2 "Meets people where they are" at bounding box center [448, 161] width 394 height 14
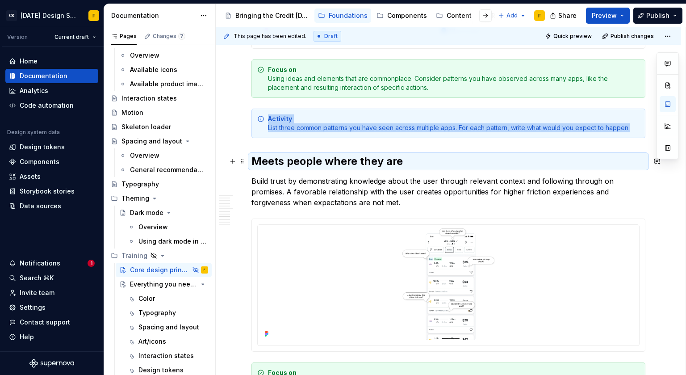
click at [281, 162] on h2 "Meets people where they are" at bounding box center [448, 161] width 394 height 14
click at [281, 161] on h2 "Meets people where they are" at bounding box center [448, 161] width 394 height 14
click at [277, 160] on h2 "Meets people where they are" at bounding box center [448, 161] width 394 height 14
click at [299, 178] on p "Build trust by demonstrating knowledge about the user through relevant context …" at bounding box center [448, 192] width 394 height 32
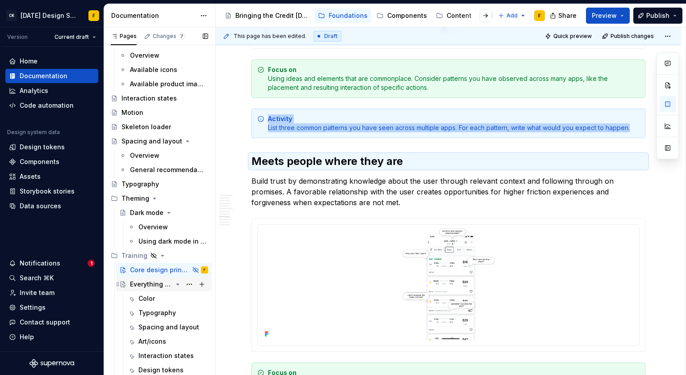
click at [145, 282] on div "Everything you need to know" at bounding box center [151, 284] width 42 height 9
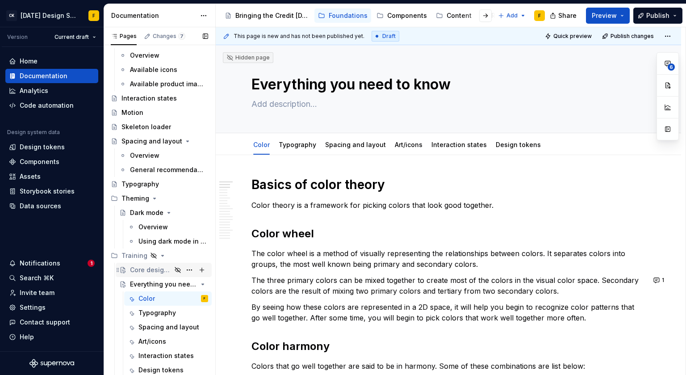
click at [146, 271] on div "Core design principles" at bounding box center [151, 269] width 42 height 9
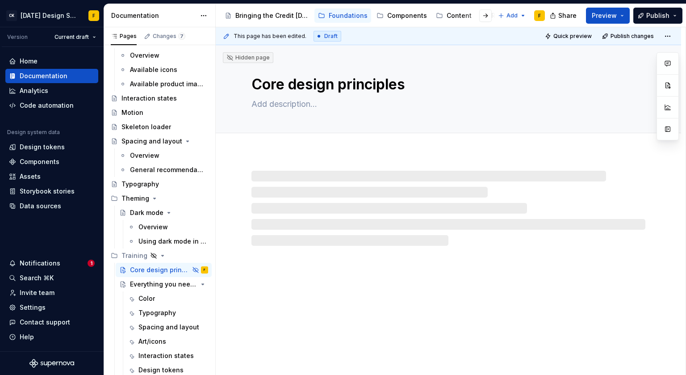
type textarea "*"
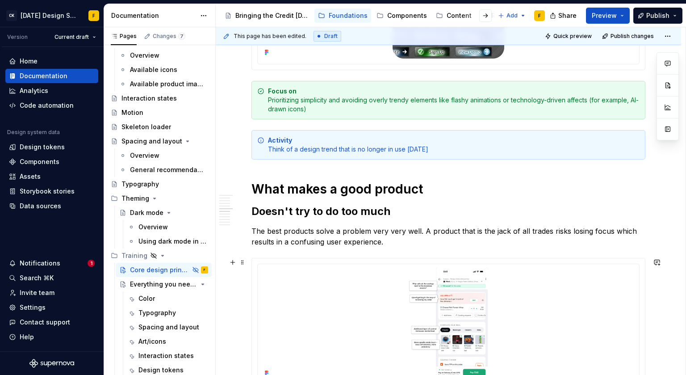
scroll to position [1918, 0]
